Goal: Information Seeking & Learning: Check status

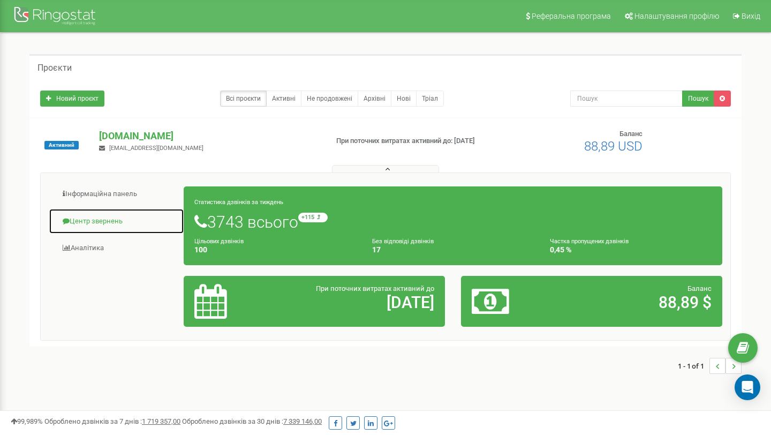
click at [109, 219] on link "Центр звернень" at bounding box center [116, 221] width 135 height 26
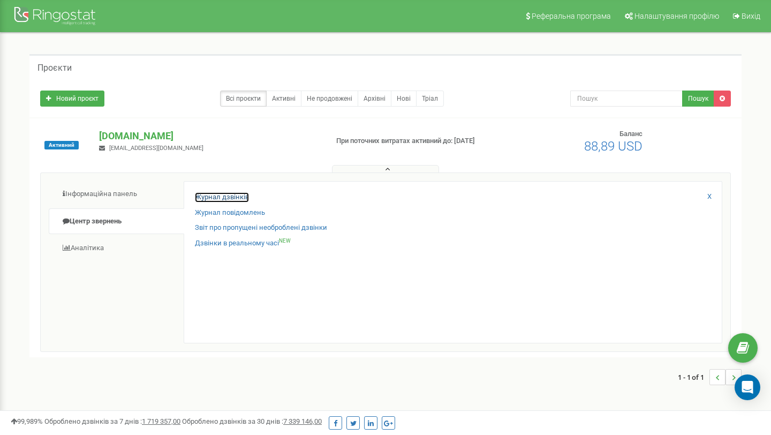
click at [226, 194] on link "Журнал дзвінків" at bounding box center [222, 197] width 54 height 10
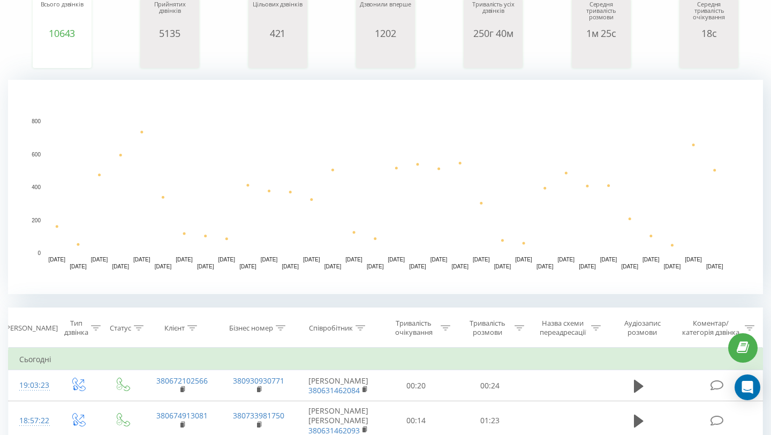
scroll to position [161, 0]
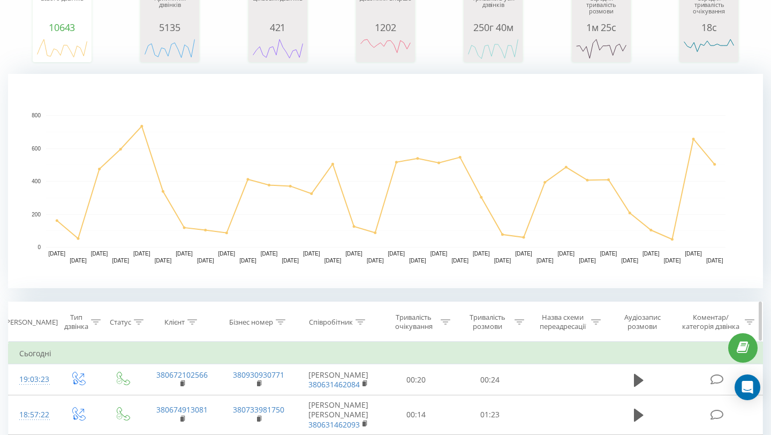
click at [194, 319] on icon at bounding box center [192, 321] width 10 height 5
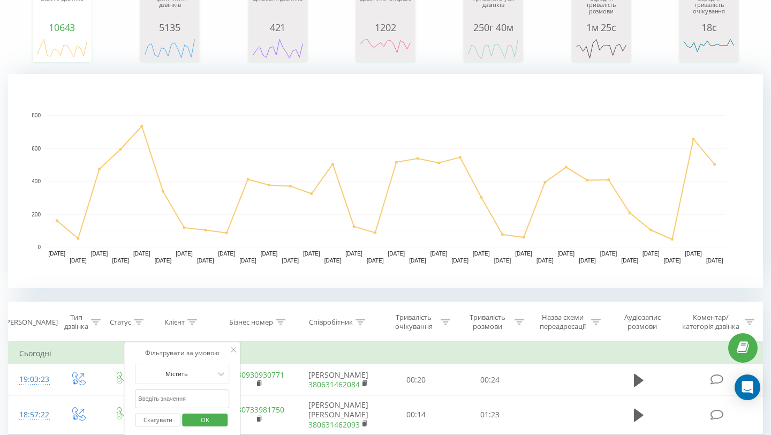
click at [168, 389] on input "text" at bounding box center [182, 398] width 94 height 19
type input "k"
type input "[PERSON_NAME]"
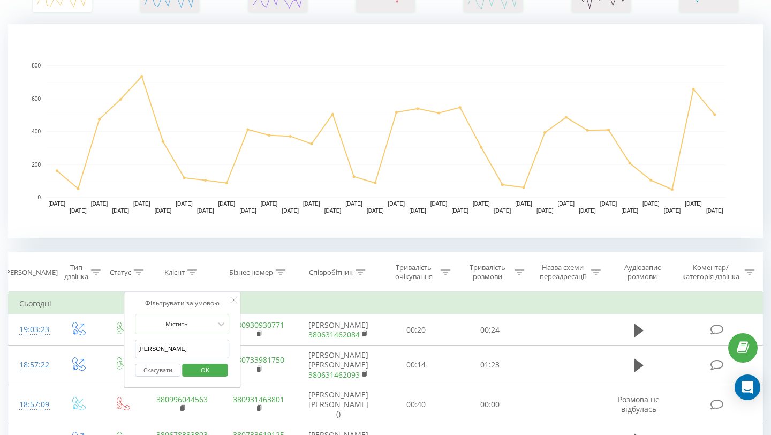
scroll to position [248, 0]
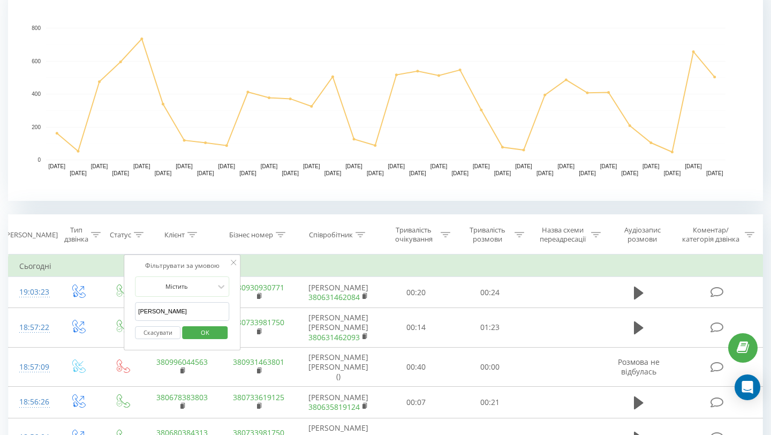
click at [209, 329] on span "OK" at bounding box center [205, 332] width 30 height 17
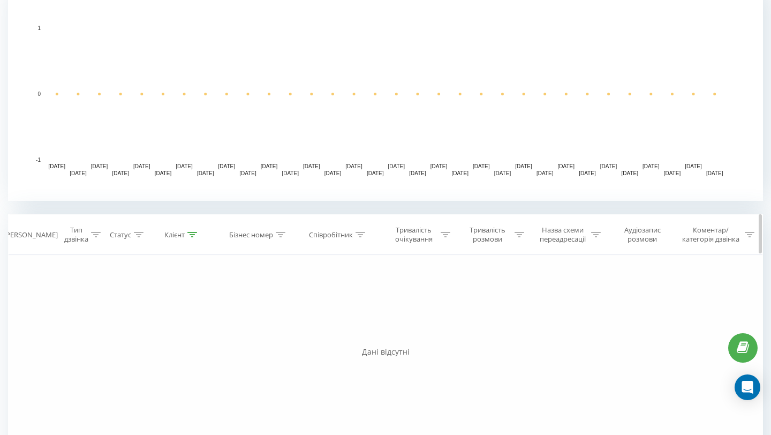
click at [189, 234] on icon at bounding box center [192, 234] width 10 height 5
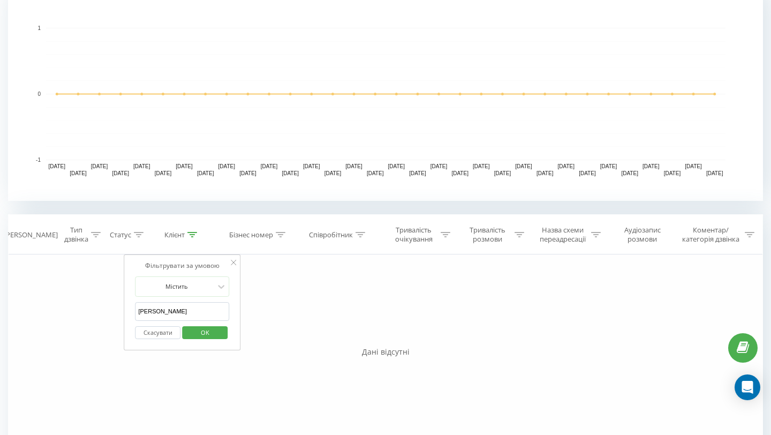
click at [175, 305] on input "[PERSON_NAME]" at bounding box center [182, 311] width 94 height 19
click at [204, 333] on span "OK" at bounding box center [205, 332] width 30 height 17
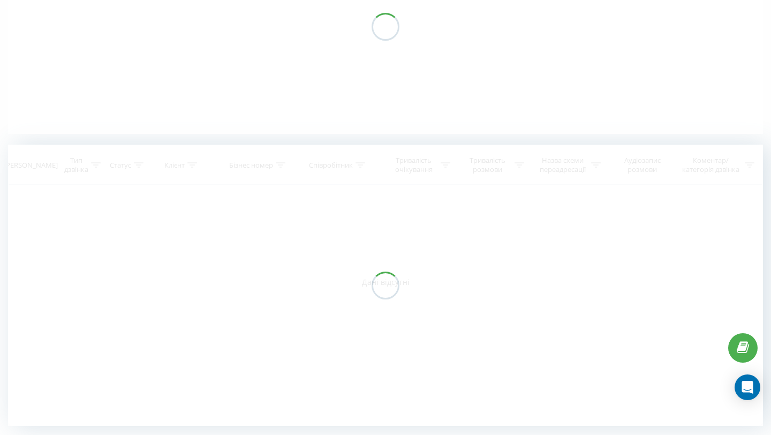
scroll to position [167, 0]
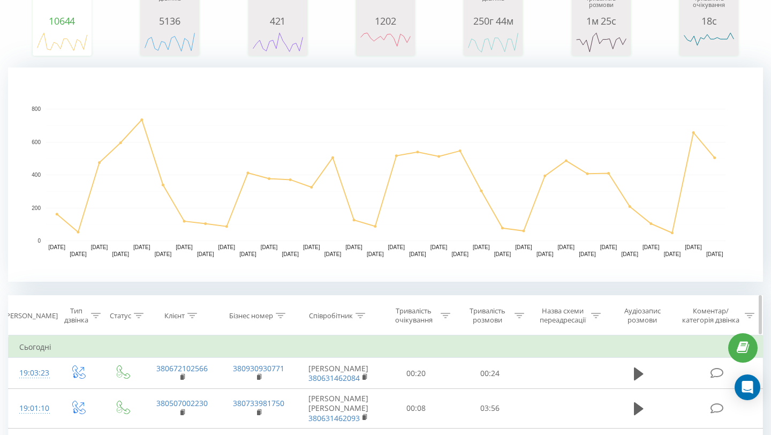
click at [351, 318] on div "Співробітник" at bounding box center [331, 315] width 44 height 9
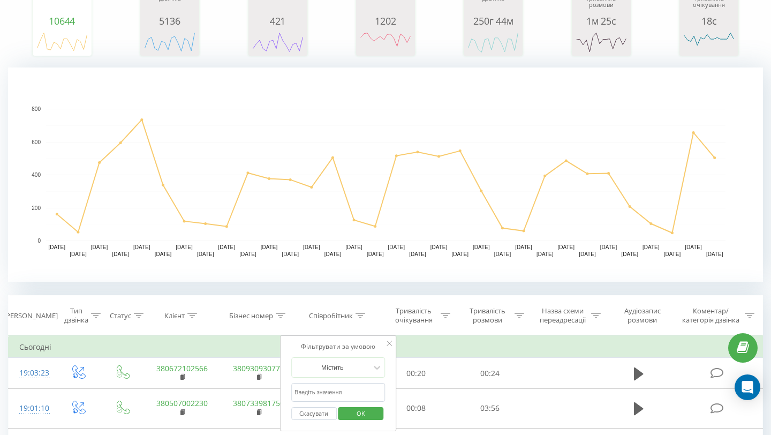
click at [325, 393] on input "text" at bounding box center [338, 392] width 94 height 19
type input "[PERSON_NAME]"
click at [360, 414] on span "OK" at bounding box center [361, 413] width 30 height 17
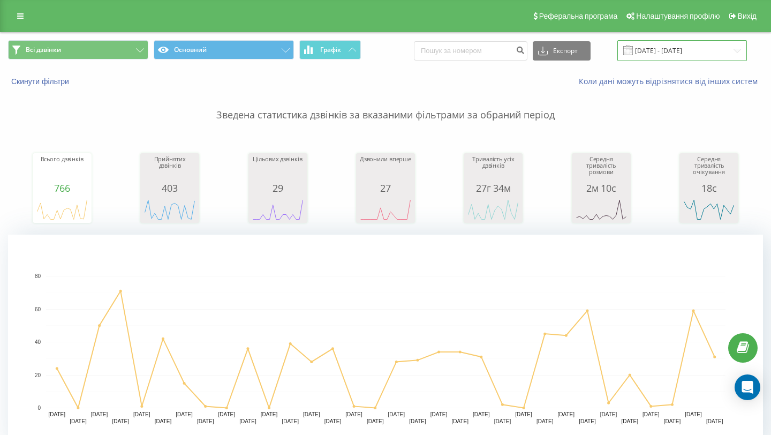
click at [648, 49] on input "[DATE] - [DATE]" at bounding box center [682, 50] width 130 height 21
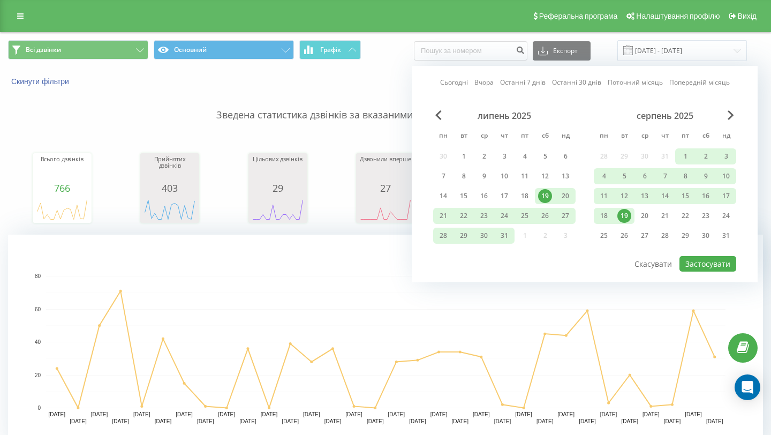
click at [626, 213] on div "19" at bounding box center [624, 216] width 14 height 14
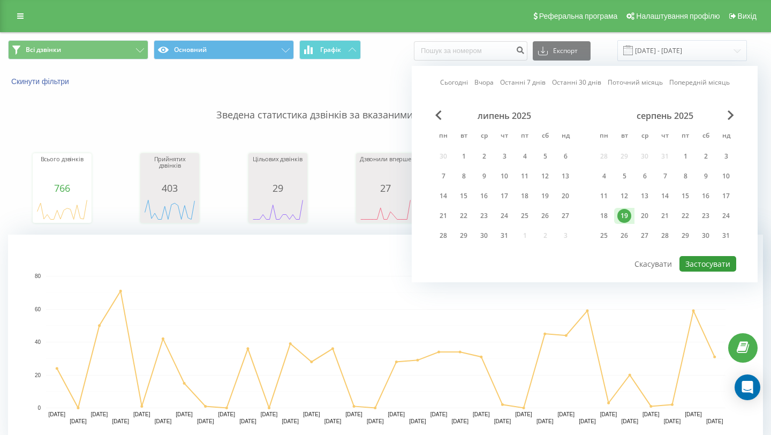
click at [710, 267] on button "Застосувати" at bounding box center [707, 264] width 57 height 16
type input "[DATE] - [DATE]"
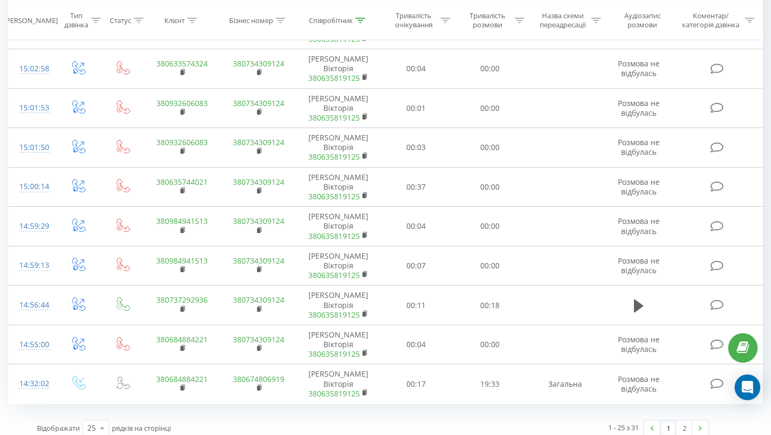
scroll to position [1090, 0]
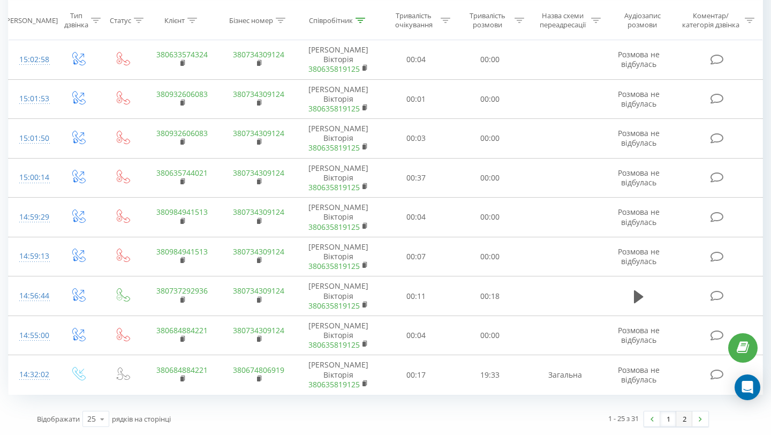
click at [684, 416] on link "2" at bounding box center [684, 418] width 16 height 15
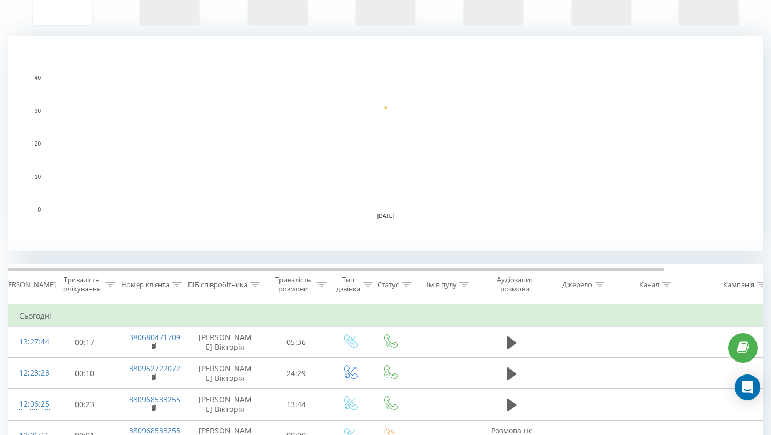
scroll to position [348, 0]
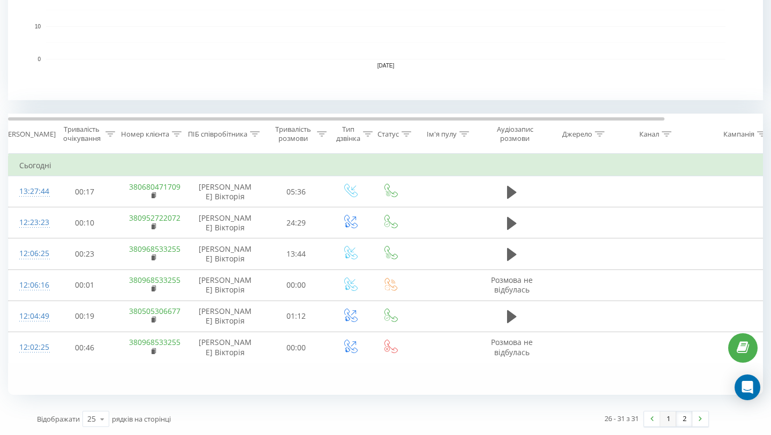
click at [663, 416] on link "1" at bounding box center [668, 418] width 16 height 15
